Goal: Information Seeking & Learning: Learn about a topic

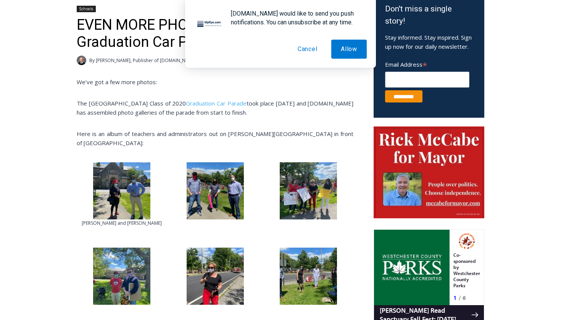
scroll to position [271, 0]
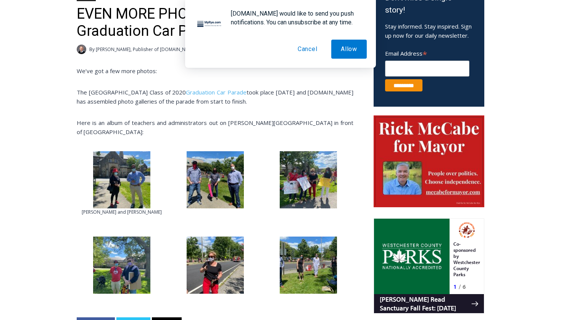
click at [0, 0] on div "Your Search is Over Everything You Need to Know About Rye for FREE in Your Inbo…" at bounding box center [0, 0] width 0 height 0
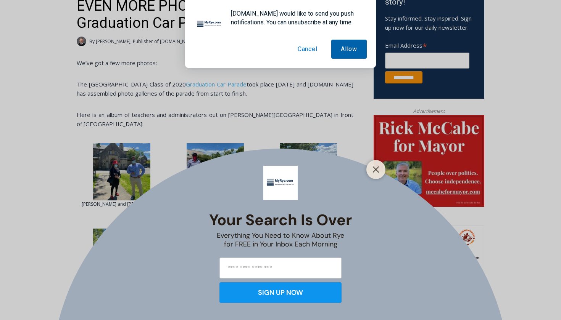
click at [350, 47] on button "Allow" at bounding box center [348, 49] width 35 height 19
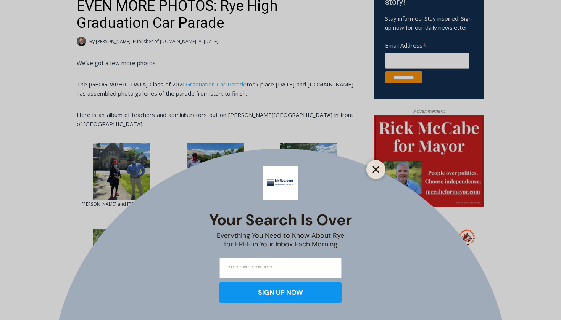
click at [377, 172] on line "Close" at bounding box center [375, 169] width 5 height 5
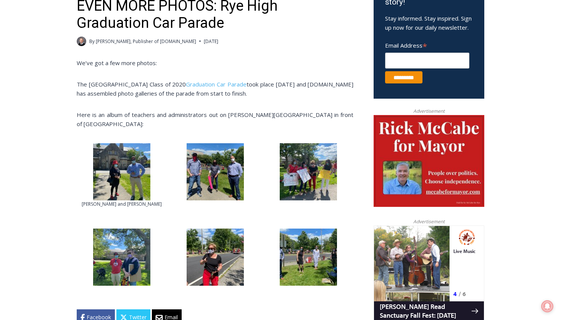
click at [220, 172] on img at bounding box center [215, 171] width 57 height 57
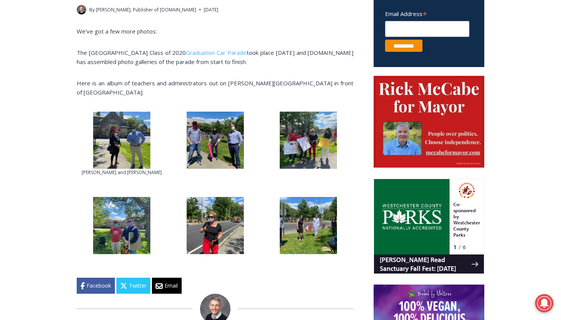
scroll to position [319, 0]
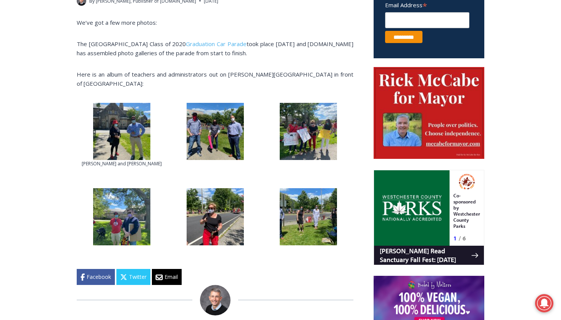
click at [217, 148] on img at bounding box center [215, 131] width 57 height 57
